Goal: Transaction & Acquisition: Purchase product/service

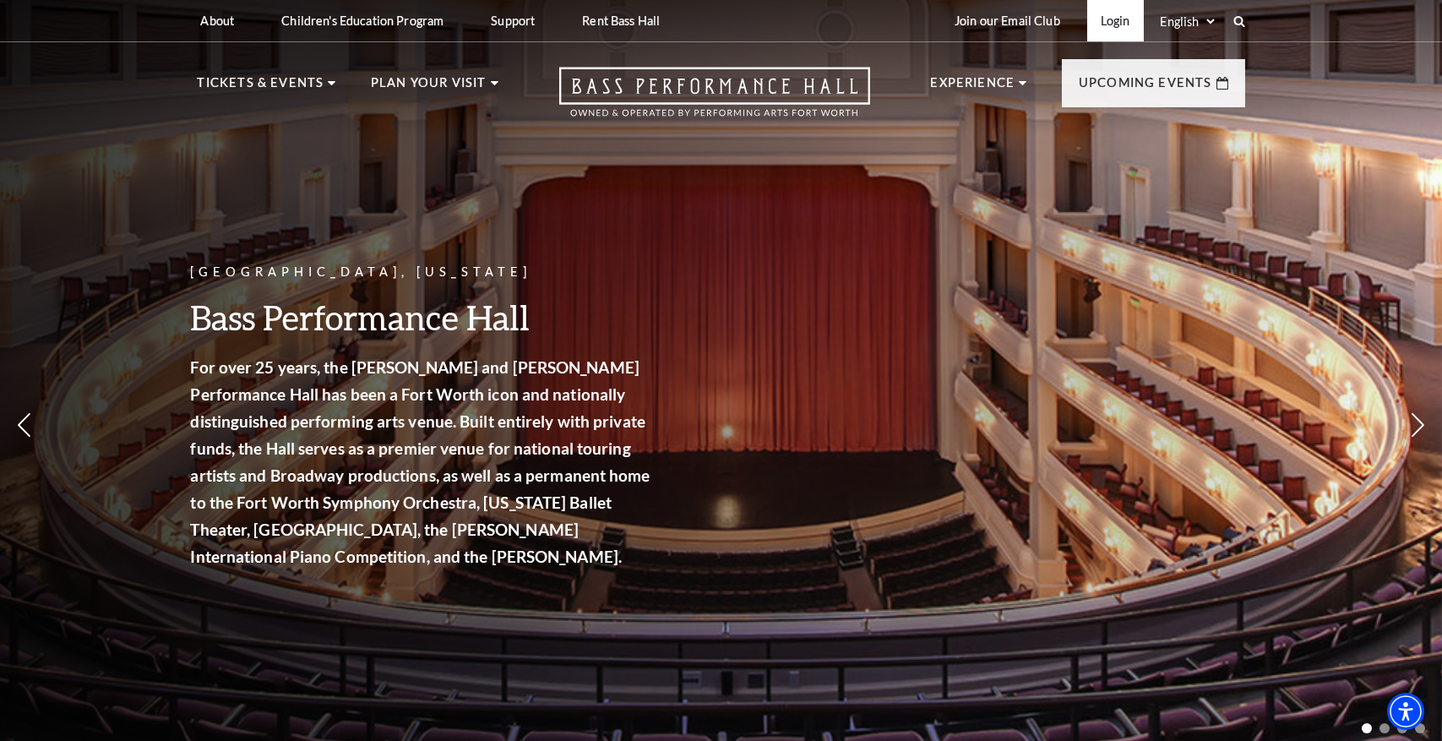
click at [1107, 15] on link "Login" at bounding box center [1115, 20] width 57 height 41
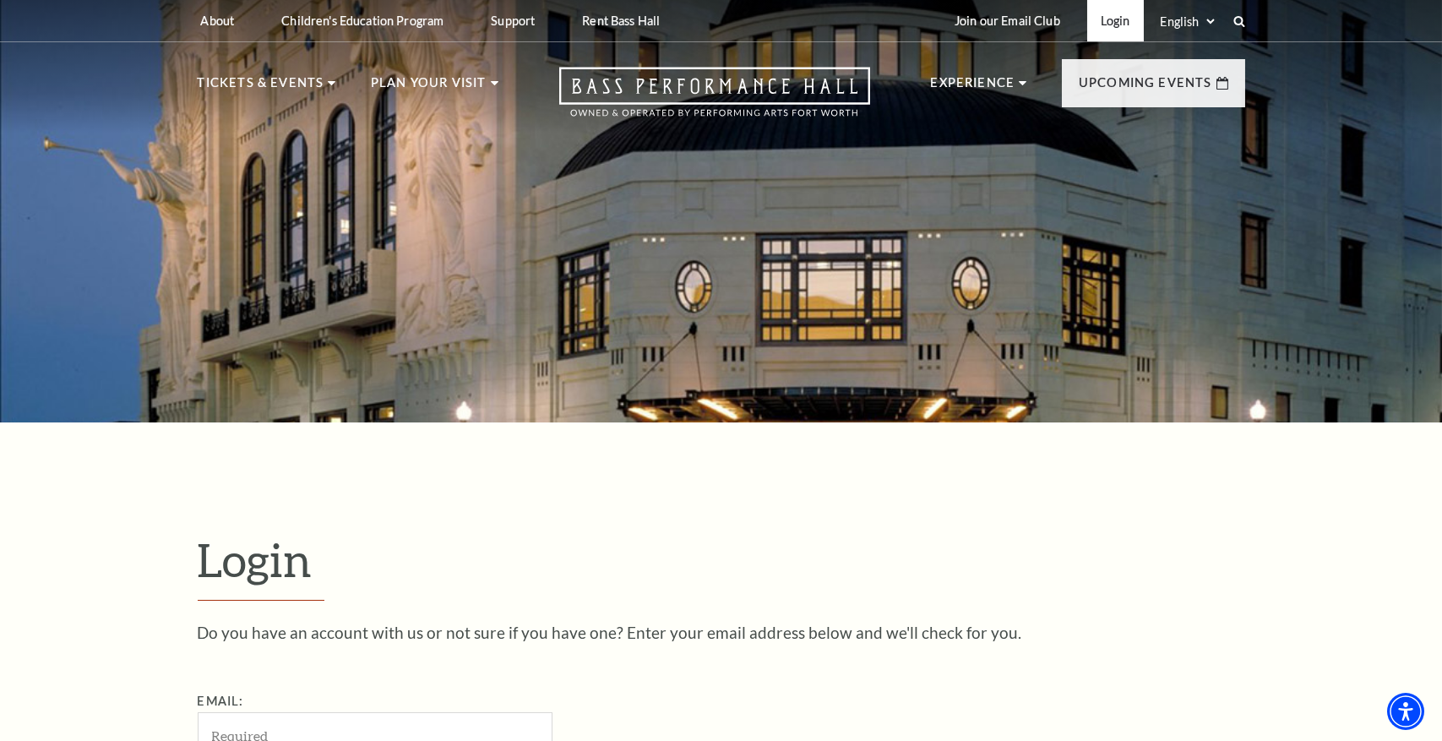
click at [1112, 23] on link "Login" at bounding box center [1115, 20] width 57 height 41
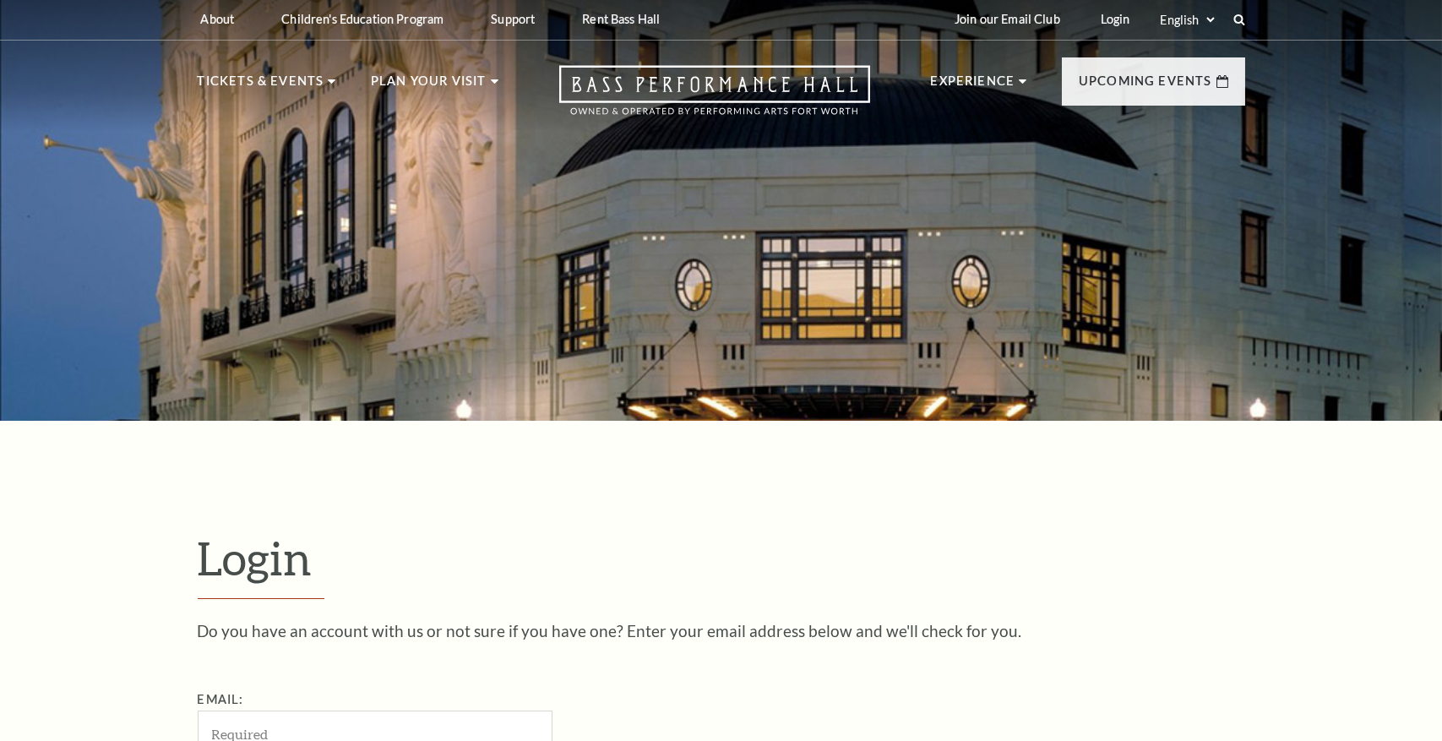
click at [438, 289] on div at bounding box center [721, 204] width 1442 height 432
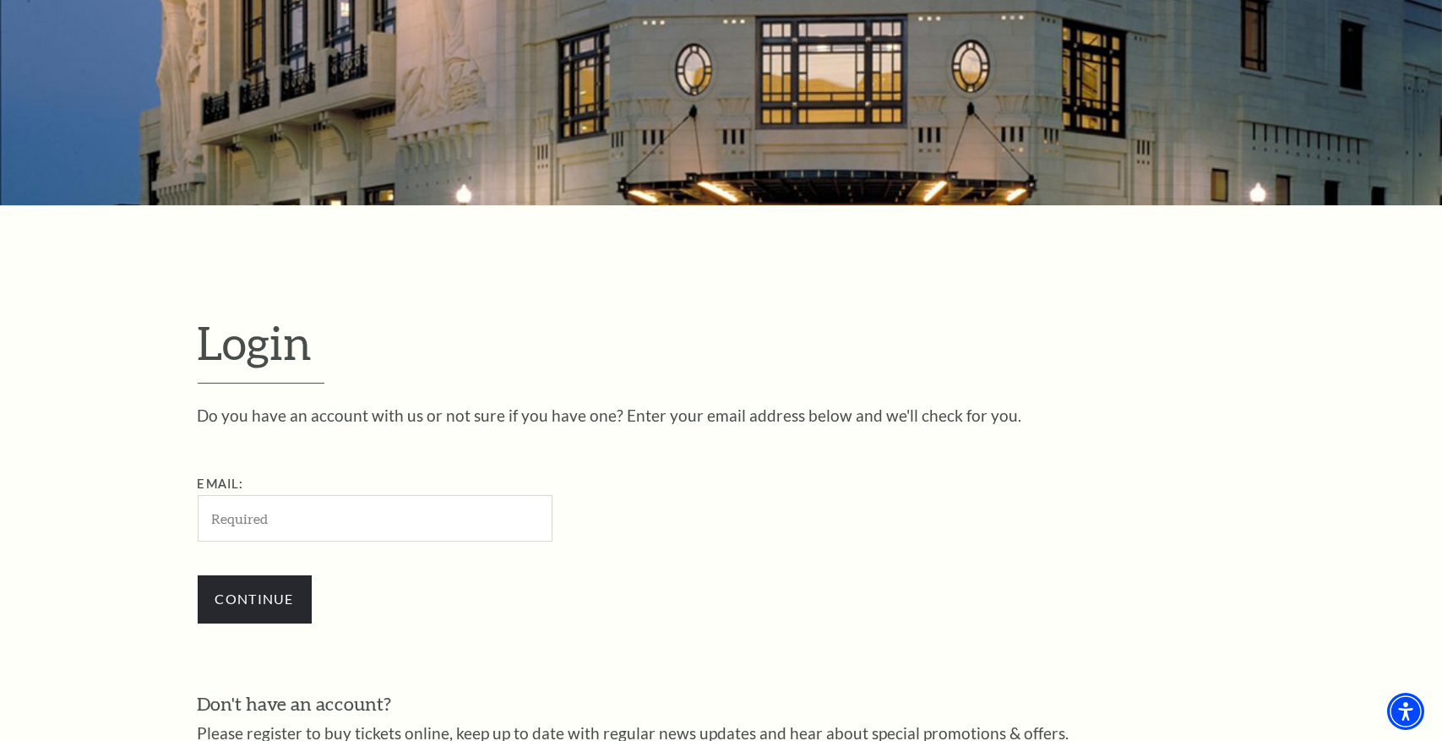
scroll to position [473, 0]
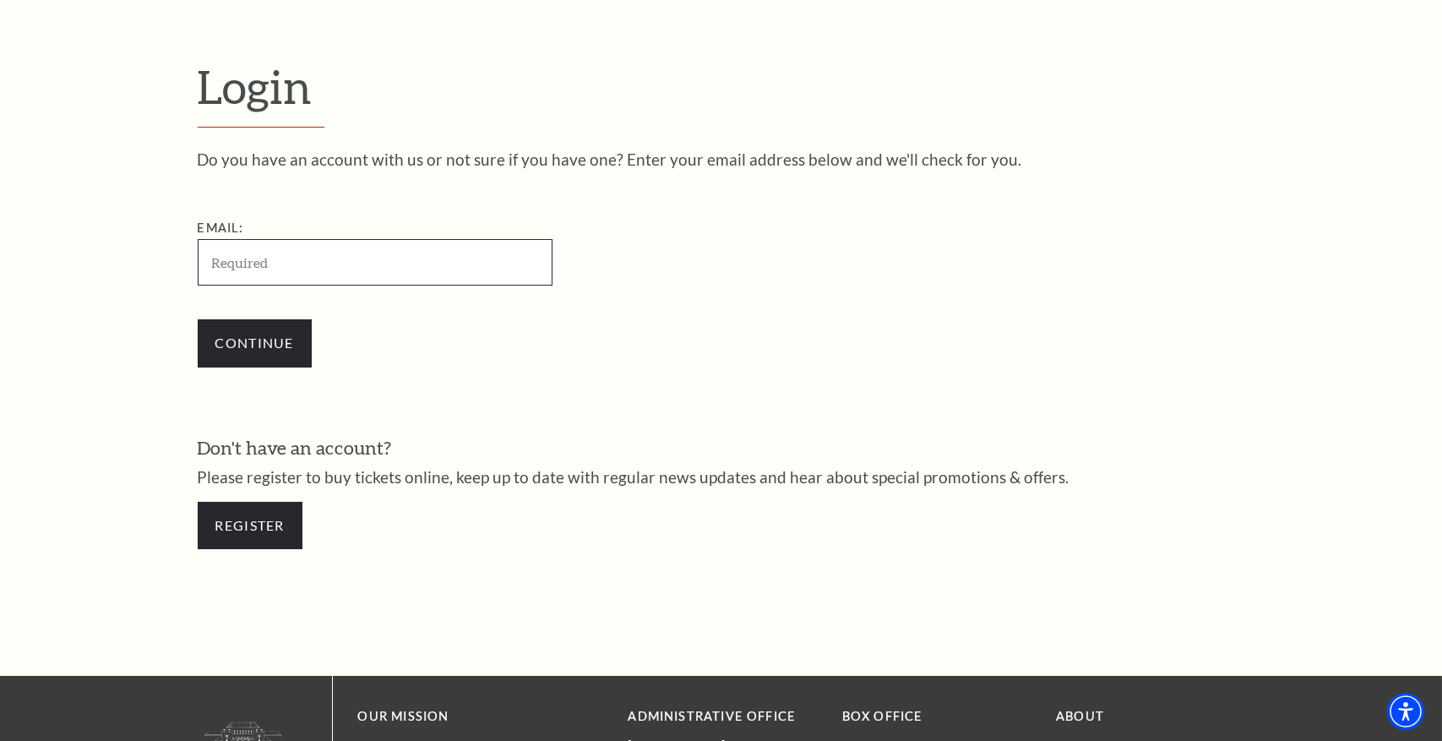
click at [345, 252] on input "Email:" at bounding box center [375, 262] width 355 height 46
type input "[EMAIL_ADDRESS][DOMAIN_NAME]"
click at [278, 334] on input "Continue" at bounding box center [255, 342] width 114 height 47
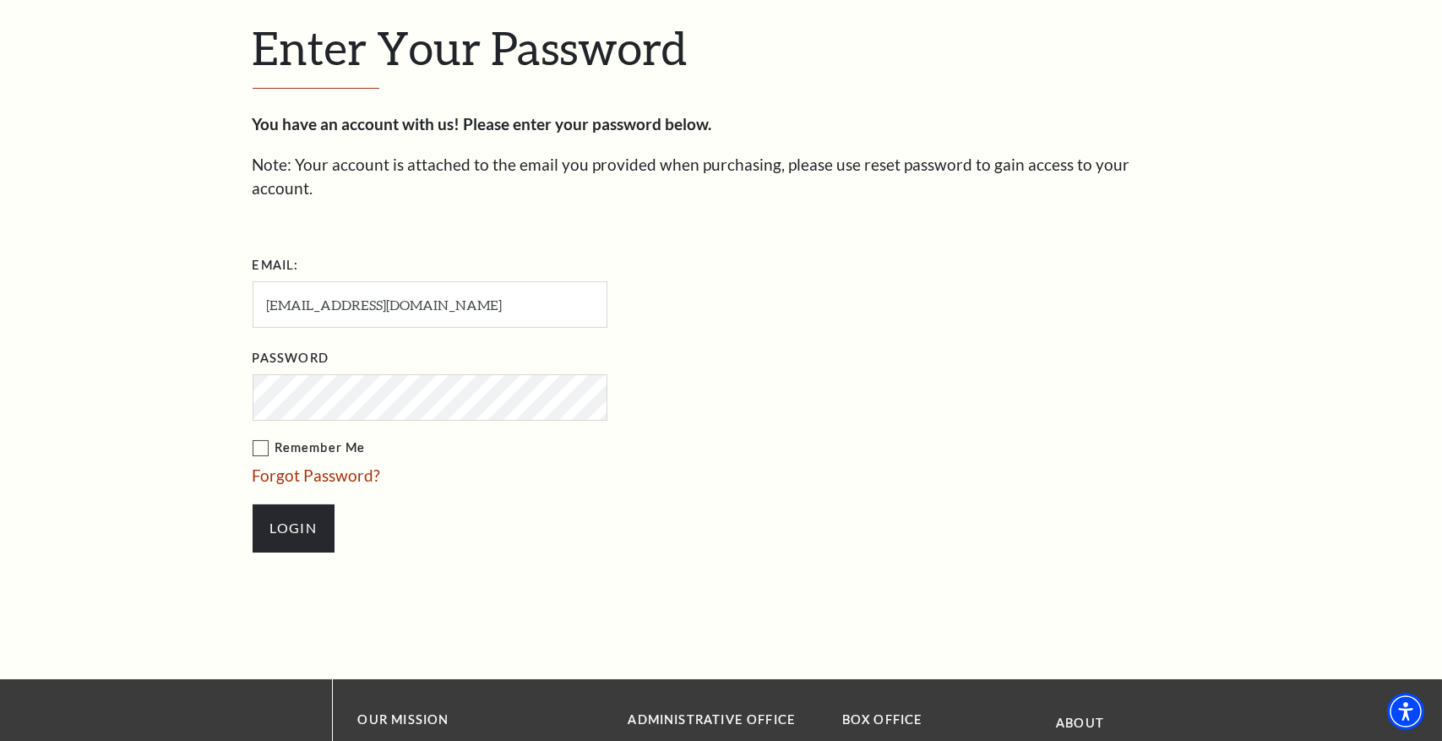
click at [293, 504] on input "Login" at bounding box center [294, 527] width 82 height 47
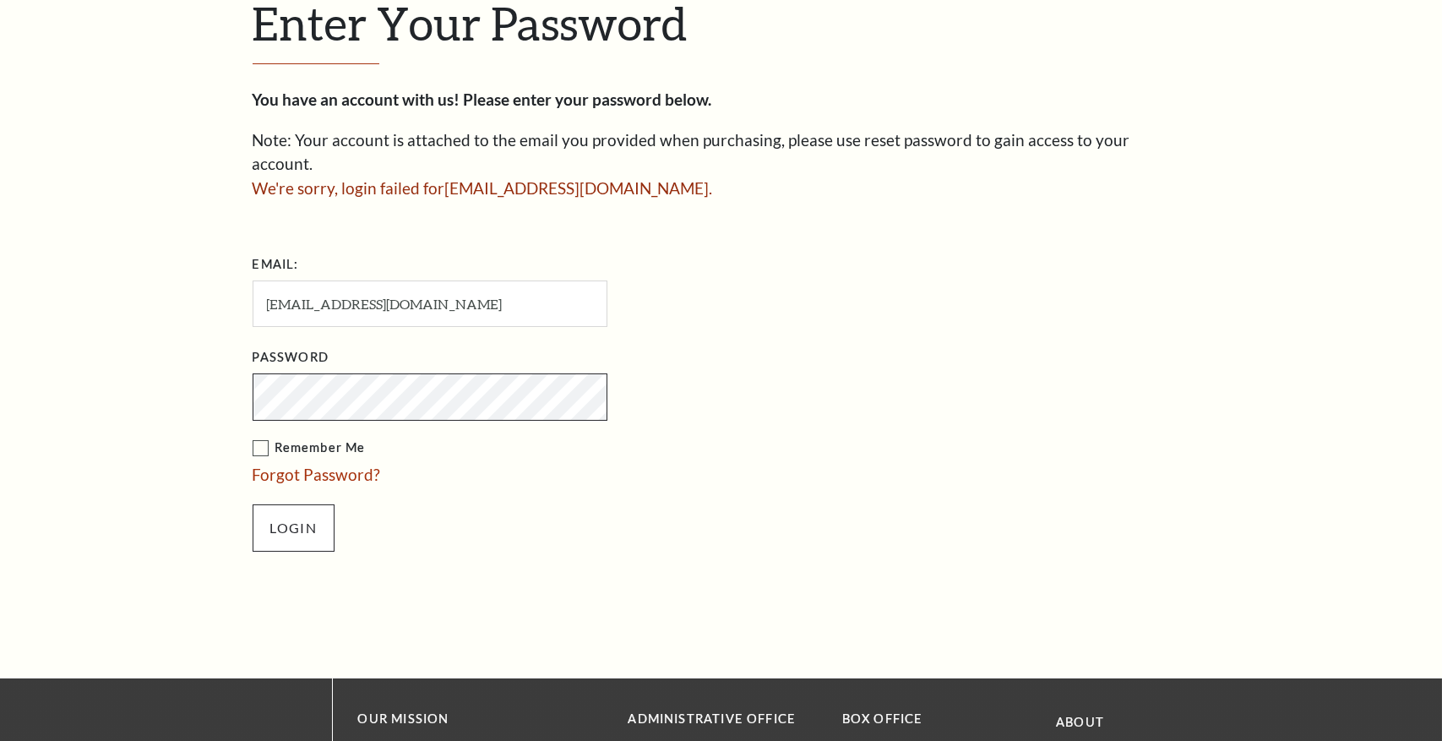
scroll to position [552, 0]
click at [317, 504] on input "Login" at bounding box center [294, 527] width 82 height 47
click at [293, 504] on input "Login" at bounding box center [294, 527] width 82 height 47
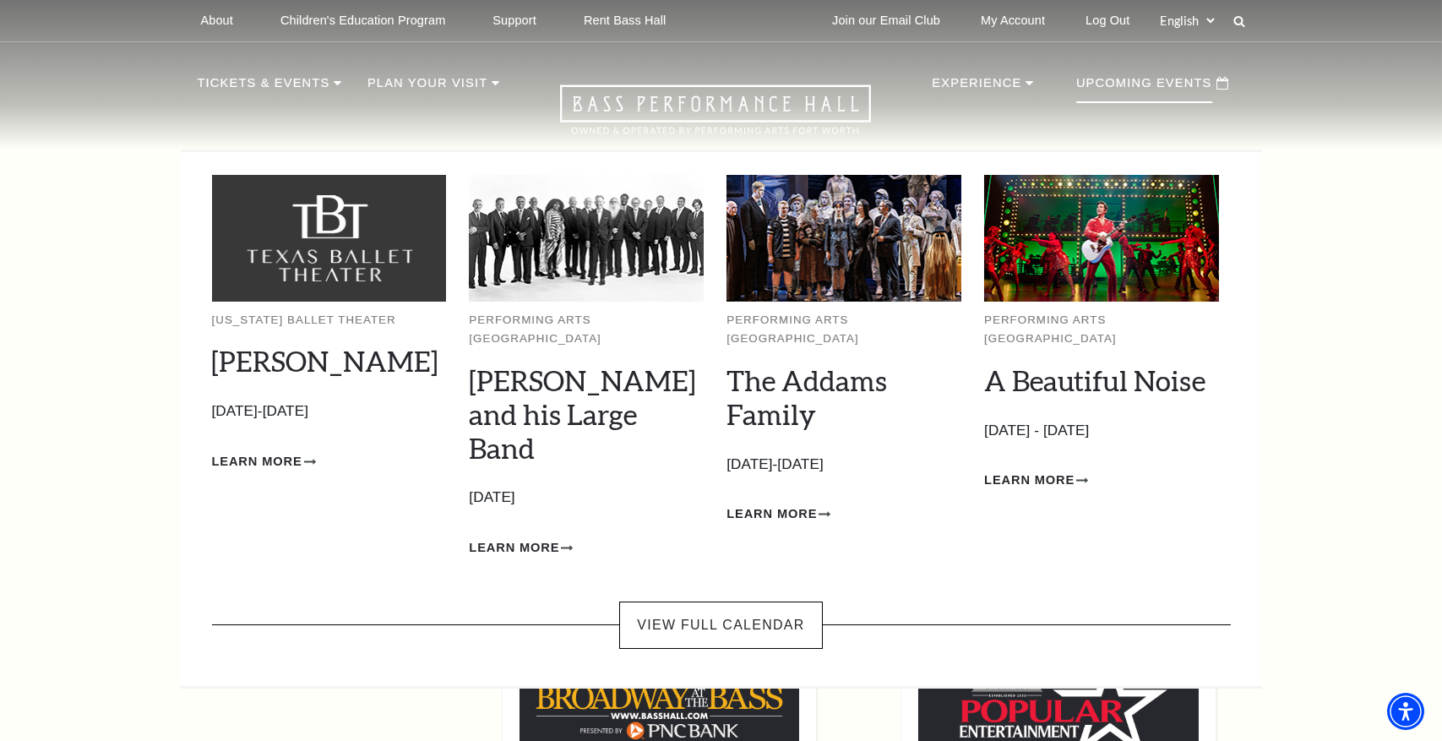
click at [1155, 74] on p "Upcoming Events" at bounding box center [1144, 88] width 136 height 30
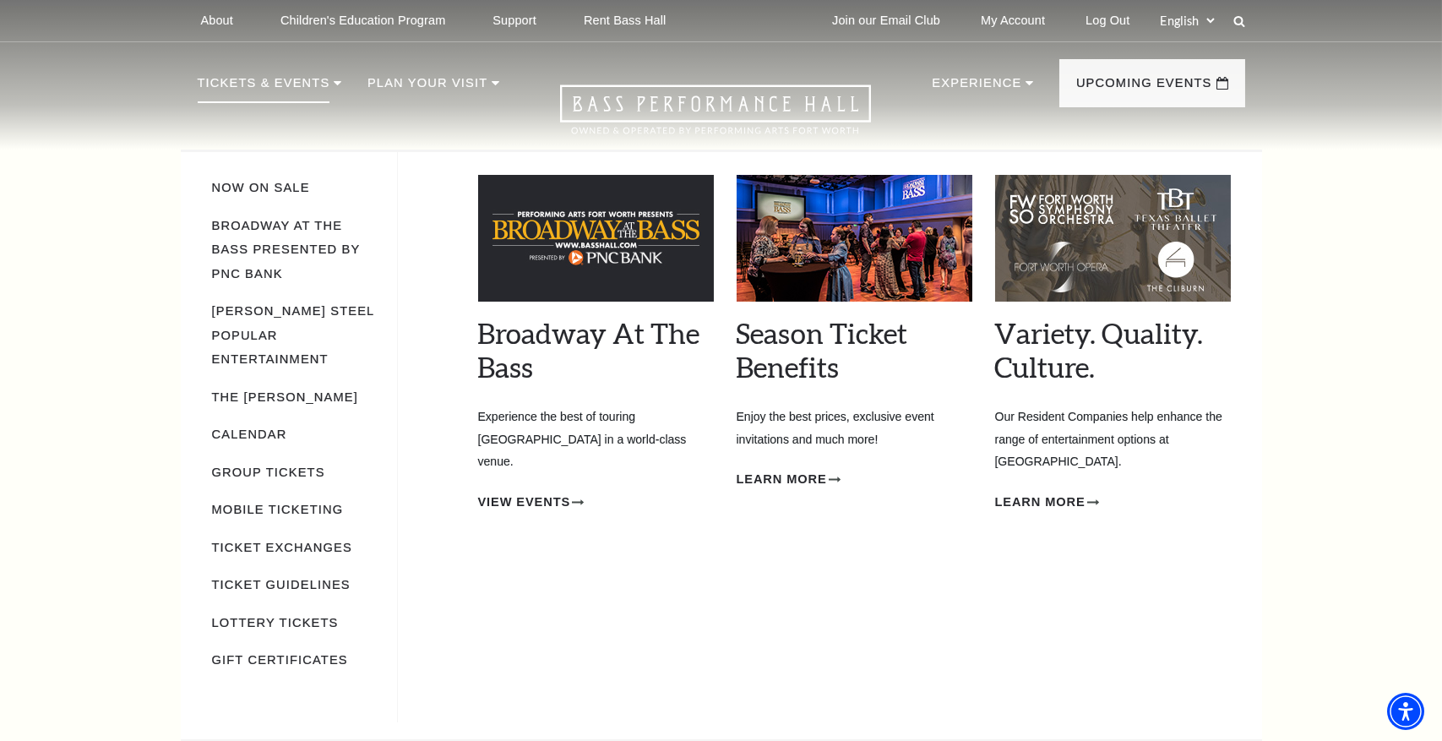
click at [221, 83] on p "Tickets & Events" at bounding box center [264, 88] width 133 height 30
click at [291, 183] on link "Now On Sale" at bounding box center [261, 188] width 98 height 14
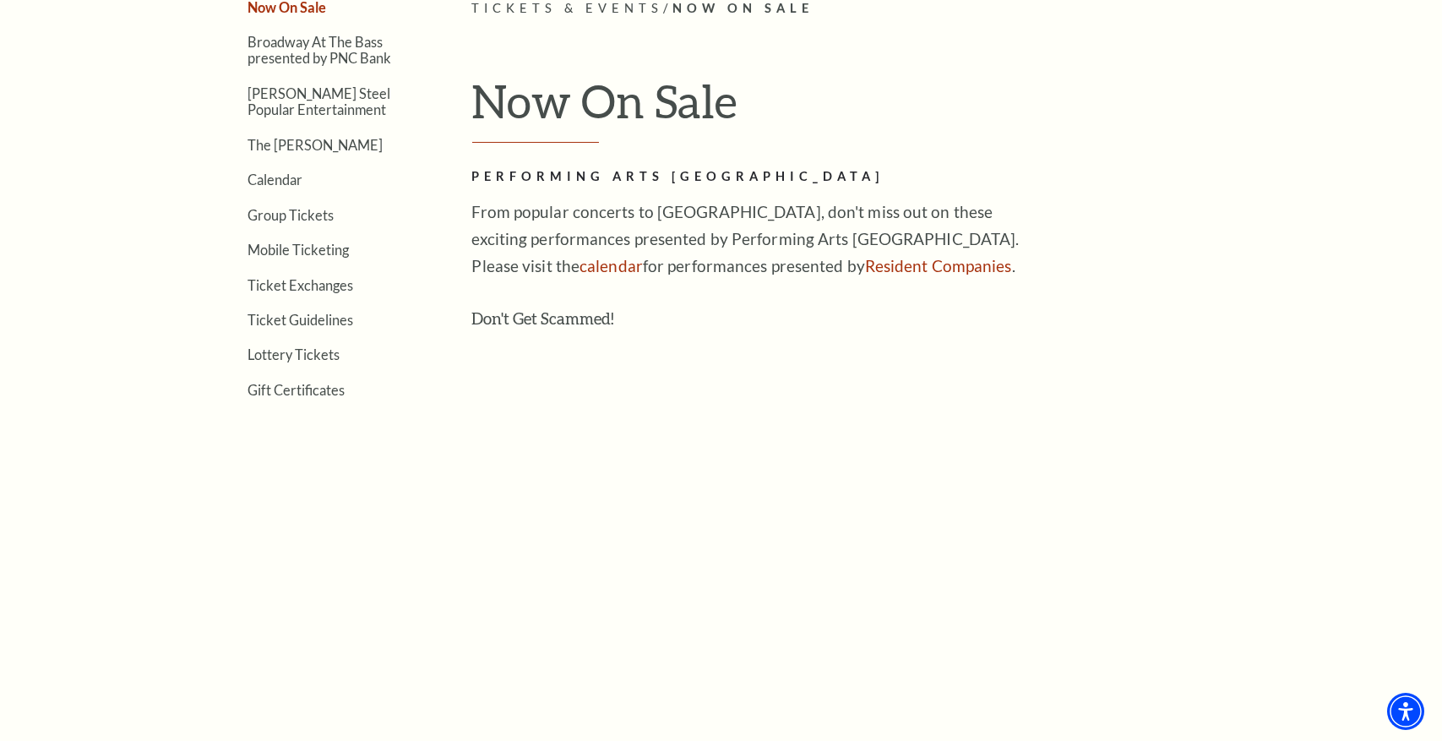
scroll to position [504, 0]
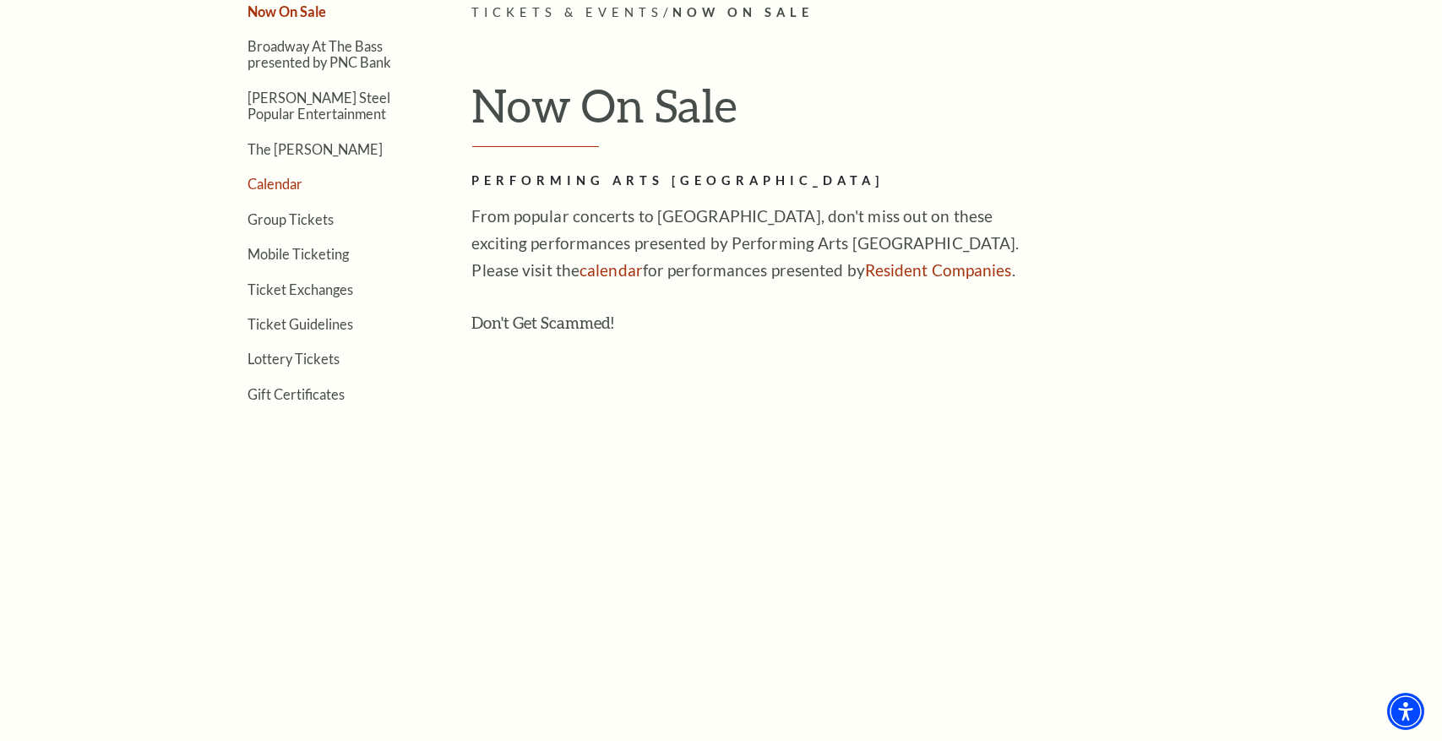
click at [280, 182] on link "Calendar" at bounding box center [275, 184] width 55 height 16
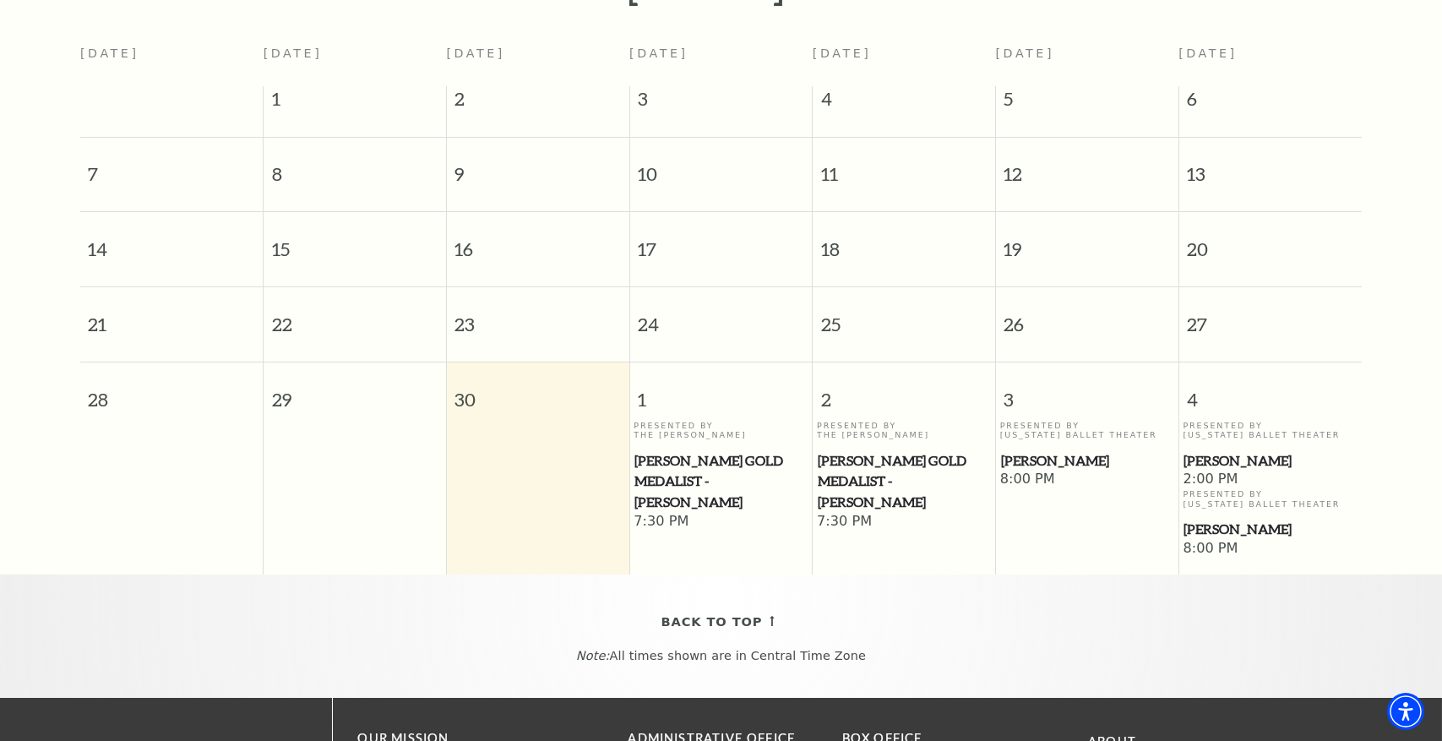
scroll to position [448, 0]
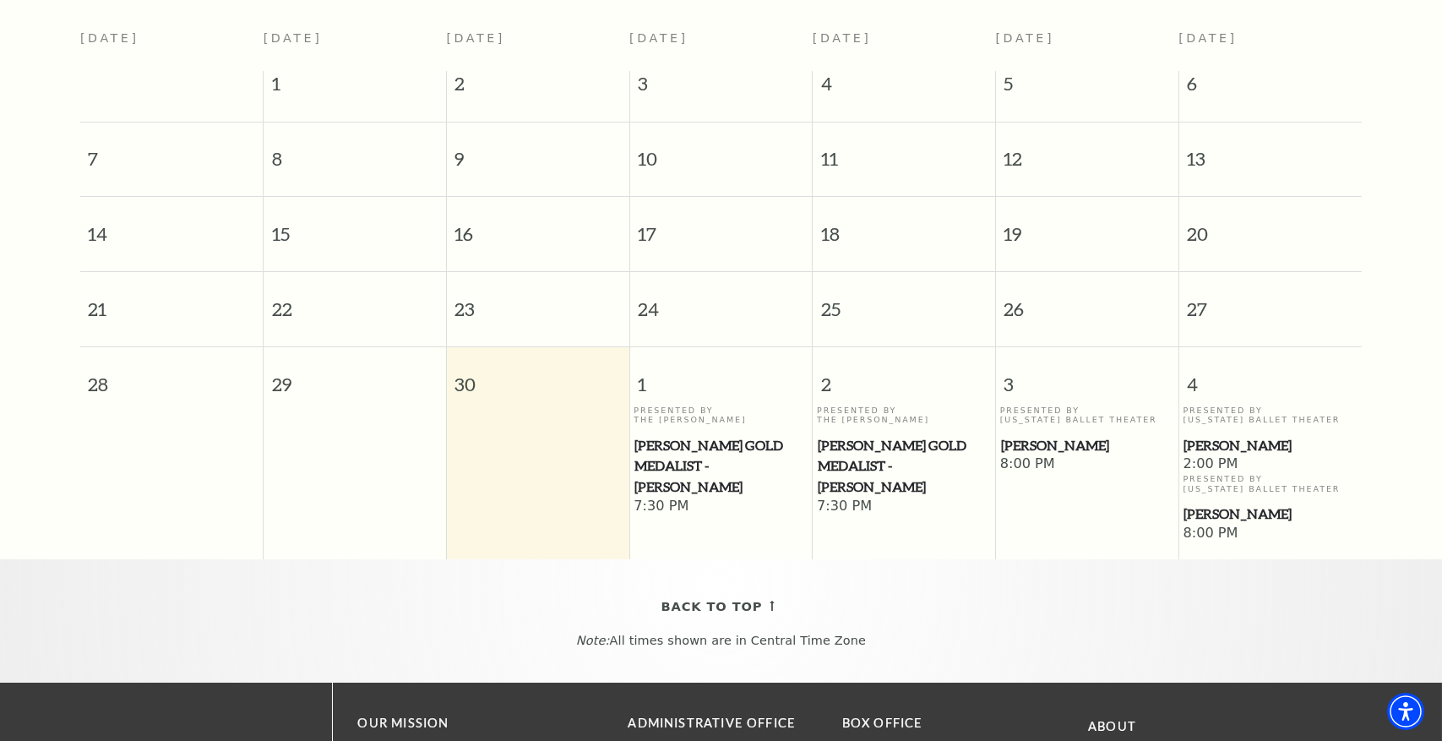
click at [1074, 417] on p "Presented By [US_STATE] Ballet Theater" at bounding box center [1087, 414] width 174 height 19
click at [1059, 448] on span "[PERSON_NAME]" at bounding box center [1087, 445] width 172 height 21
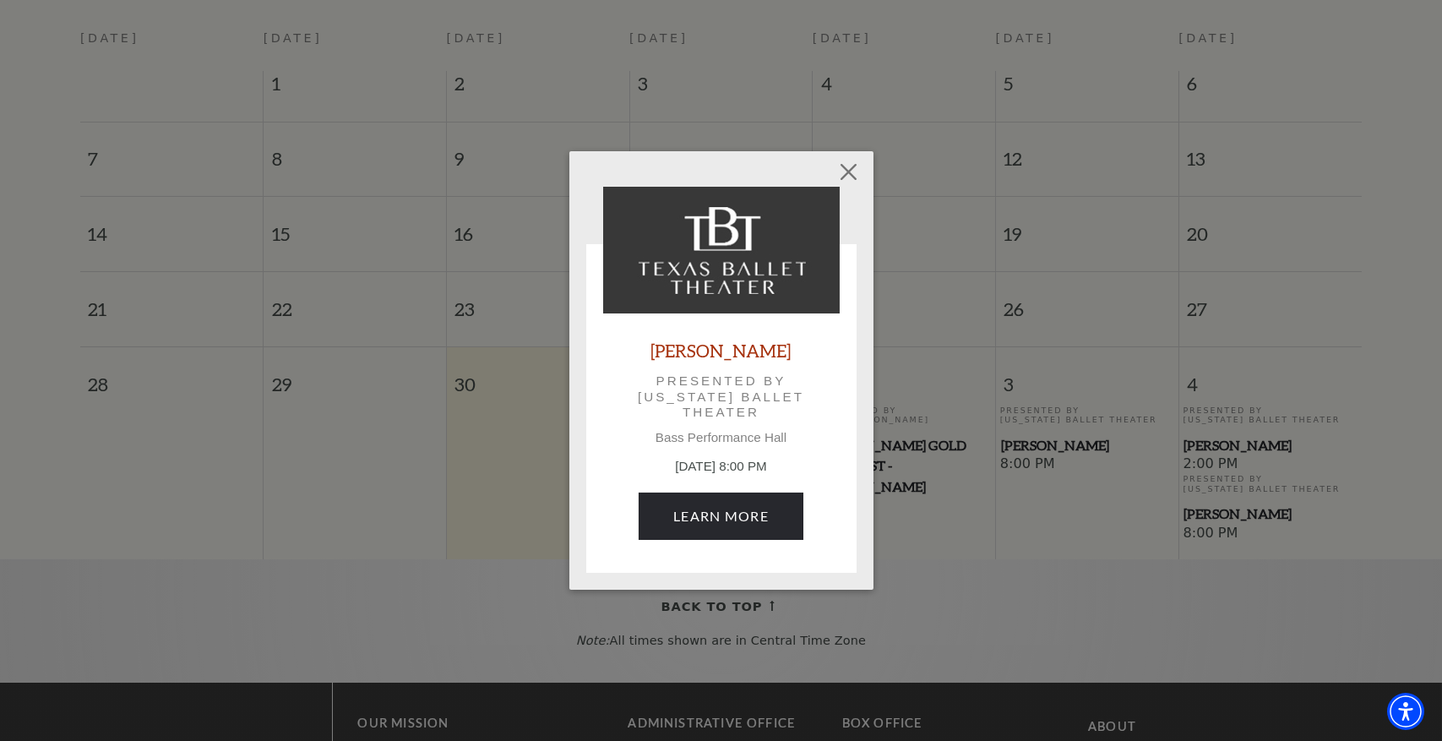
click at [726, 351] on link "[PERSON_NAME]" at bounding box center [721, 350] width 140 height 23
